Goal: Find specific page/section: Find specific page/section

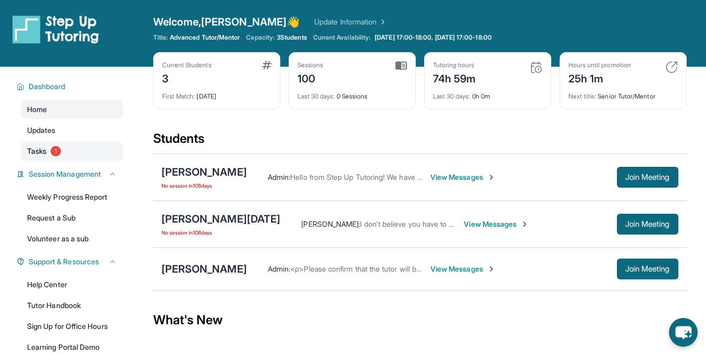
click at [68, 150] on link "Tasks 1" at bounding box center [72, 151] width 102 height 19
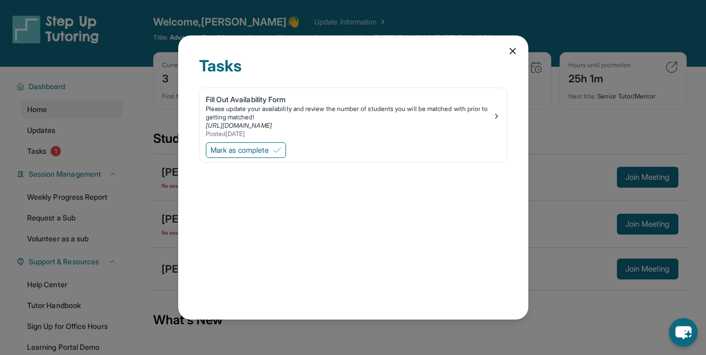
click at [510, 55] on icon at bounding box center [513, 51] width 10 height 10
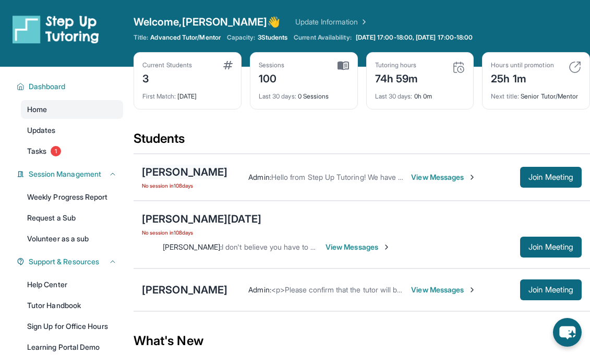
click at [194, 179] on div "[PERSON_NAME]" at bounding box center [184, 172] width 85 height 15
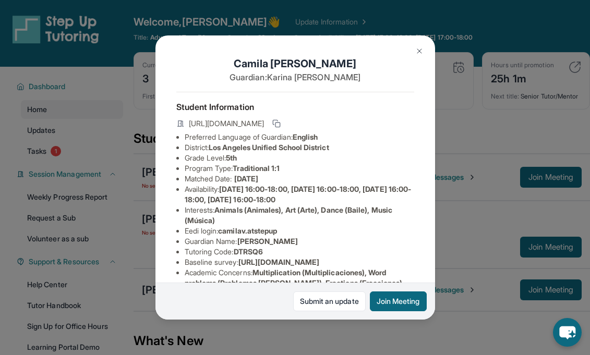
click at [496, 158] on div "[PERSON_NAME] Guardian: [PERSON_NAME] Student Information [URL][DOMAIN_NAME] Pr…" at bounding box center [295, 177] width 590 height 355
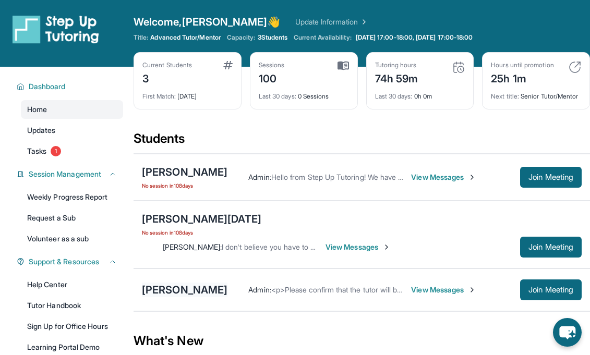
click at [199, 283] on div "[PERSON_NAME]" at bounding box center [184, 290] width 85 height 15
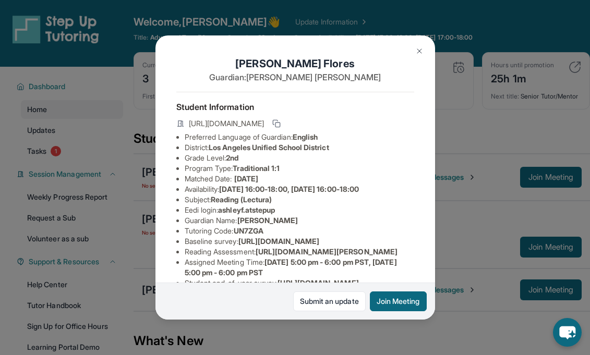
click at [557, 160] on div "[PERSON_NAME] Guardian: [PERSON_NAME] Student Information [URL][DOMAIN_NAME] Pr…" at bounding box center [295, 177] width 590 height 355
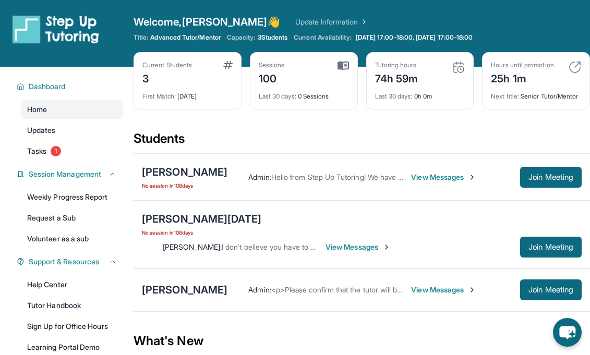
click at [557, 153] on div "Students" at bounding box center [361, 141] width 456 height 23
click at [177, 177] on div "[PERSON_NAME]" at bounding box center [184, 172] width 85 height 15
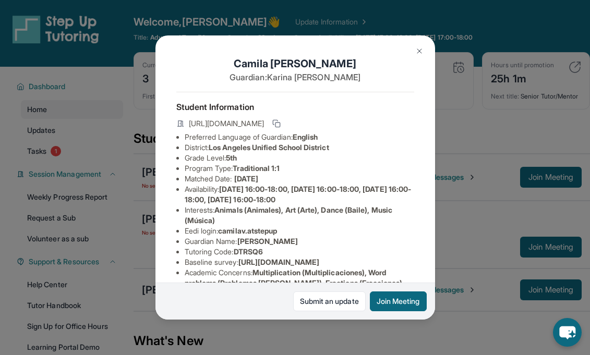
click at [506, 137] on div "[PERSON_NAME] Guardian: [PERSON_NAME] Student Information [URL][DOMAIN_NAME] Pr…" at bounding box center [295, 177] width 590 height 355
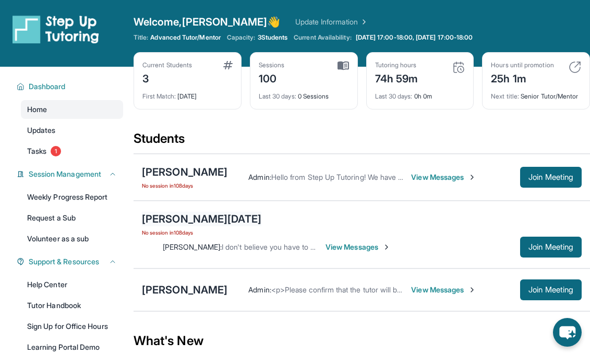
click at [177, 226] on div "[PERSON_NAME][DATE]" at bounding box center [201, 219] width 119 height 15
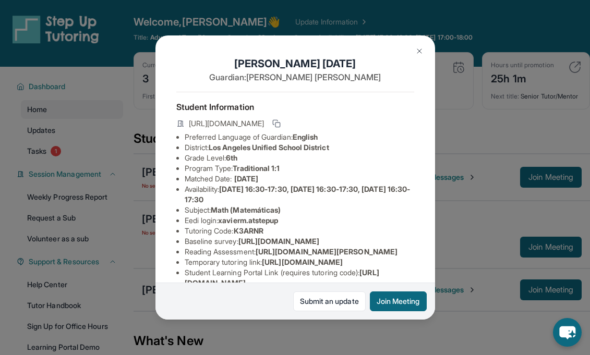
click at [491, 115] on div "[PERSON_NAME][DATE] Guardian: [PERSON_NAME] Student Information [URL][DOMAIN_NA…" at bounding box center [295, 177] width 590 height 355
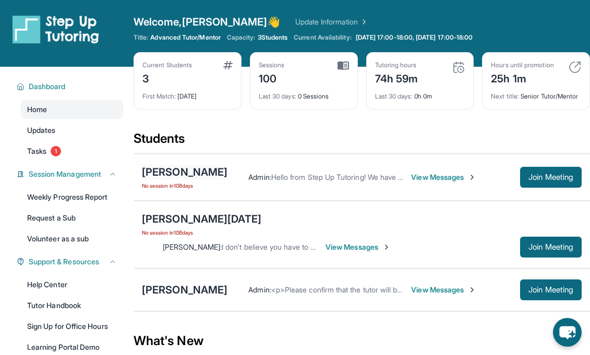
click at [182, 179] on div "[PERSON_NAME]" at bounding box center [184, 172] width 85 height 15
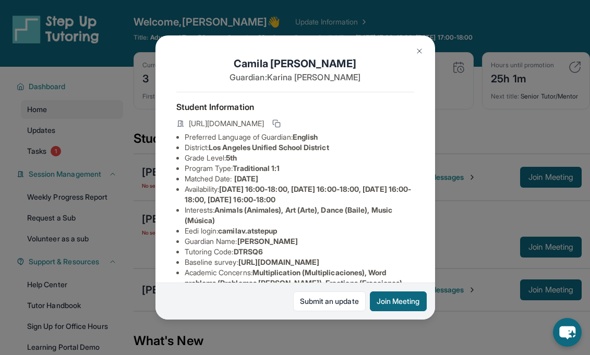
click at [494, 121] on div "[PERSON_NAME] Guardian: [PERSON_NAME] Student Information [URL][DOMAIN_NAME] Pr…" at bounding box center [295, 177] width 590 height 355
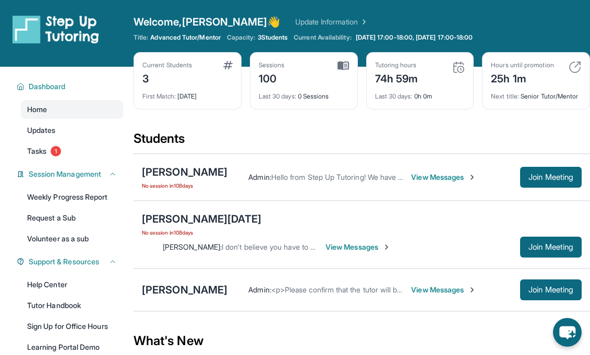
click at [182, 287] on div "[PERSON_NAME] Admin : <p>Please confirm that the tutor will be able to attend y…" at bounding box center [361, 289] width 456 height 43
click at [186, 226] on div "[PERSON_NAME][DATE]" at bounding box center [201, 219] width 119 height 15
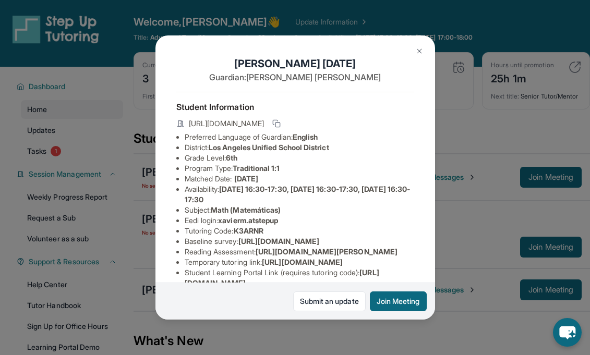
click at [471, 90] on div "[PERSON_NAME][DATE] Guardian: [PERSON_NAME] Student Information [URL][DOMAIN_NA…" at bounding box center [295, 177] width 590 height 355
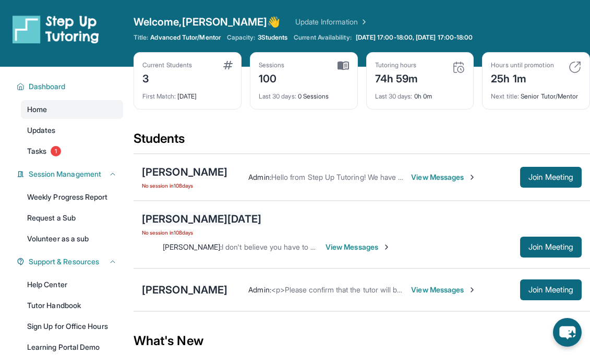
click at [198, 222] on div "[PERSON_NAME][DATE]" at bounding box center [201, 219] width 119 height 15
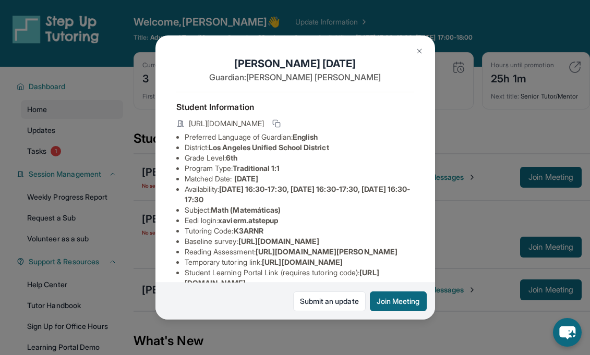
click at [532, 96] on div "[PERSON_NAME][DATE] Guardian: [PERSON_NAME] Student Information [URL][DOMAIN_NA…" at bounding box center [295, 177] width 590 height 355
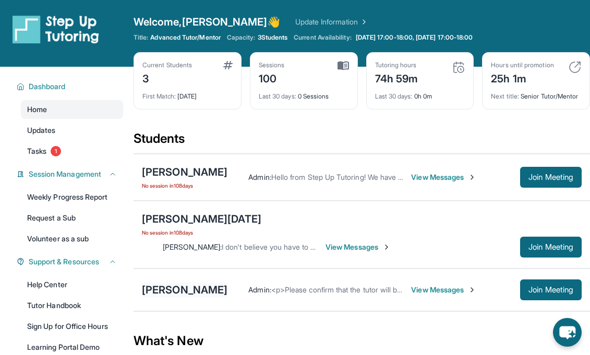
click at [204, 283] on div "[PERSON_NAME]" at bounding box center [184, 290] width 85 height 15
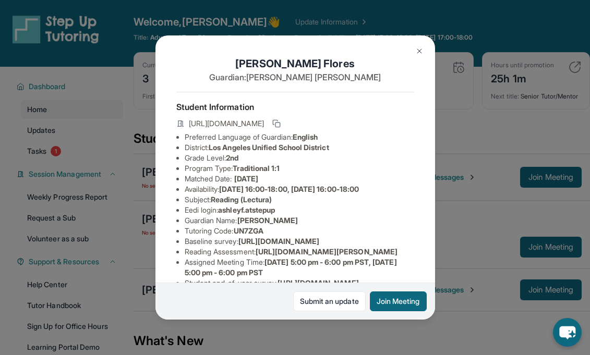
click at [486, 187] on div "[PERSON_NAME] Guardian: [PERSON_NAME] Student Information [URL][DOMAIN_NAME] Pr…" at bounding box center [295, 177] width 590 height 355
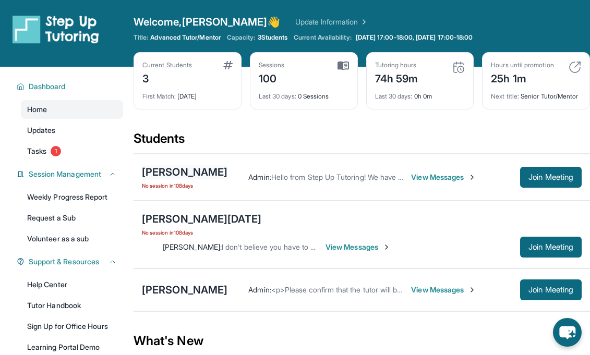
click at [172, 177] on div "[PERSON_NAME]" at bounding box center [184, 172] width 85 height 15
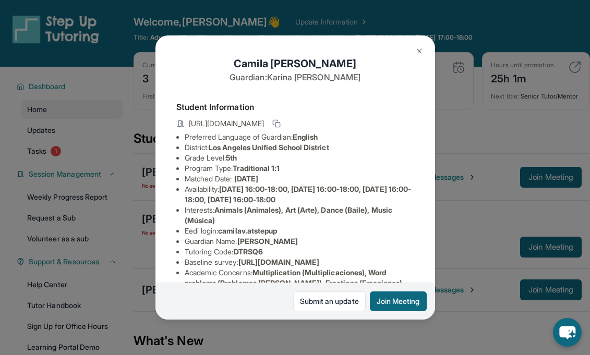
click at [530, 103] on div "[PERSON_NAME] Guardian: [PERSON_NAME] Student Information [URL][DOMAIN_NAME] Pr…" at bounding box center [295, 177] width 590 height 355
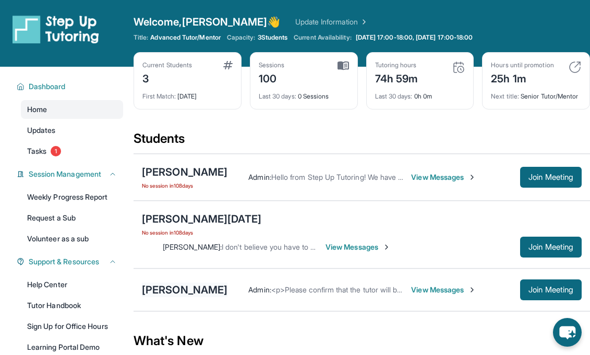
click at [184, 283] on div "[PERSON_NAME]" at bounding box center [184, 290] width 85 height 15
